Goal: Information Seeking & Learning: Learn about a topic

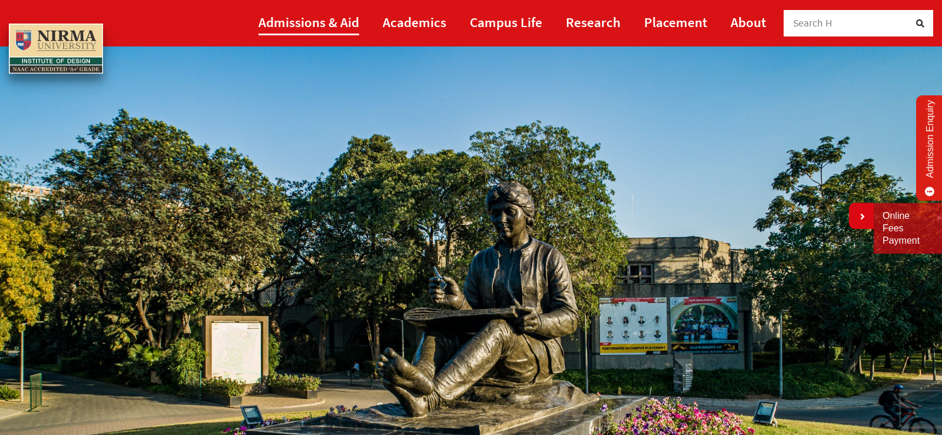
click at [330, 22] on link "Admissions & Aid" at bounding box center [308, 22] width 101 height 26
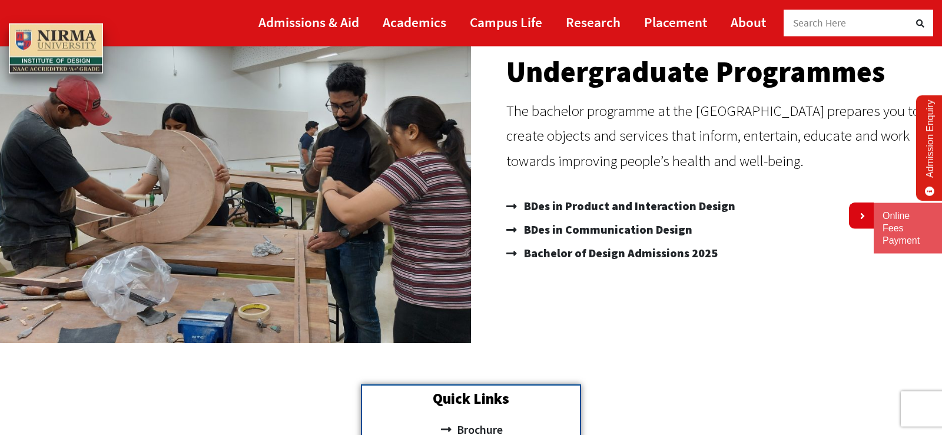
scroll to position [240, 0]
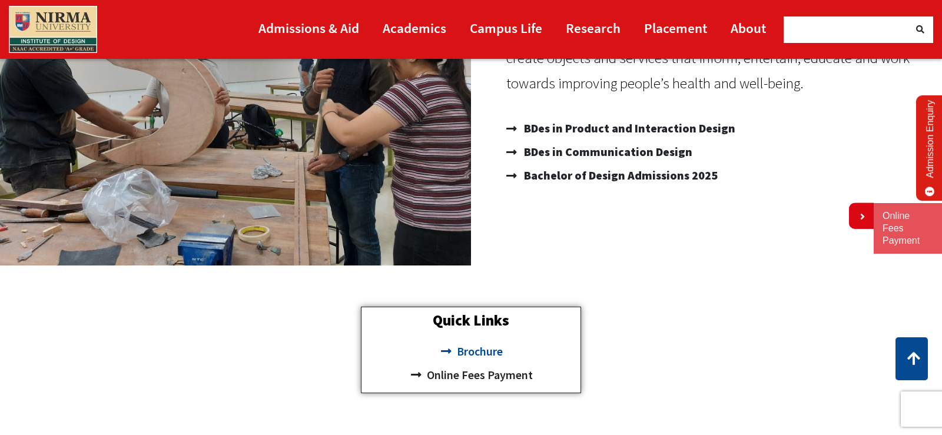
click at [483, 352] on span "Brochure" at bounding box center [478, 352] width 49 height 24
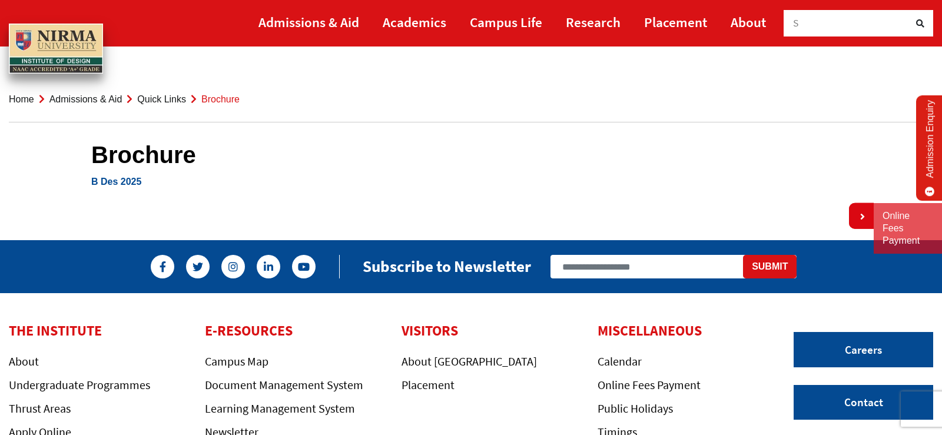
click at [122, 181] on link "B Des 2025" at bounding box center [116, 182] width 50 height 10
click at [896, 238] on link "Online Fees Payment" at bounding box center [907, 228] width 51 height 36
click at [739, 26] on link "About" at bounding box center [747, 22] width 35 height 26
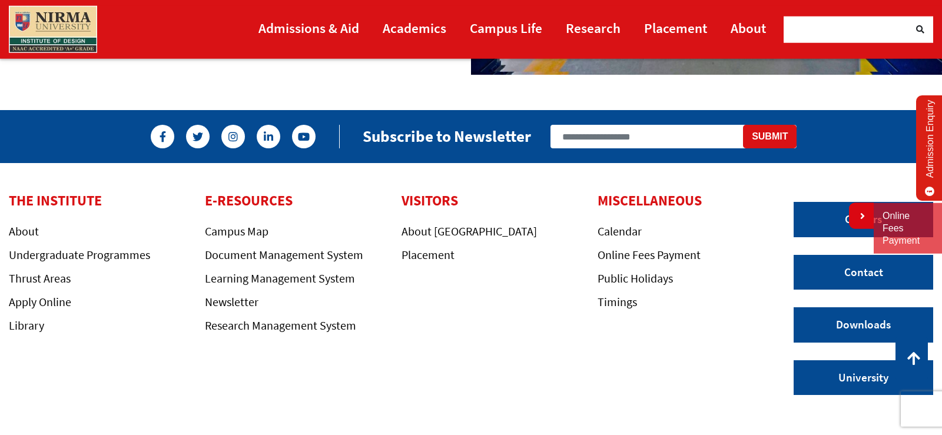
scroll to position [1141, 0]
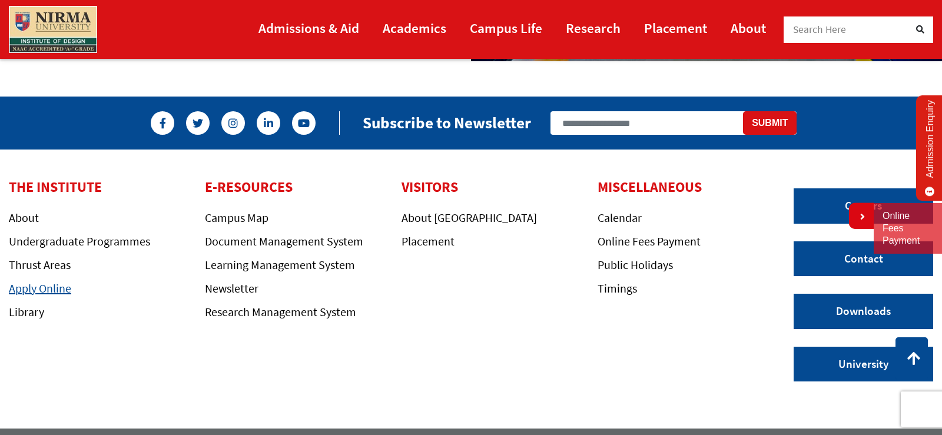
click at [50, 292] on link "Apply Online" at bounding box center [40, 288] width 62 height 15
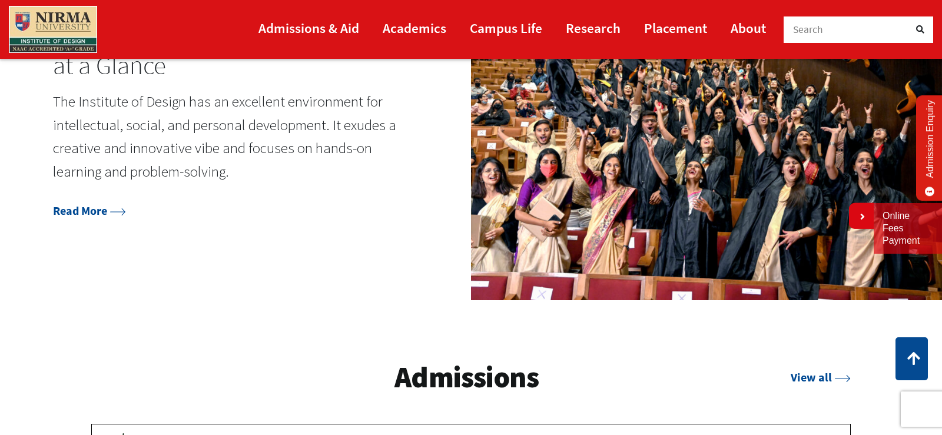
scroll to position [1801, 0]
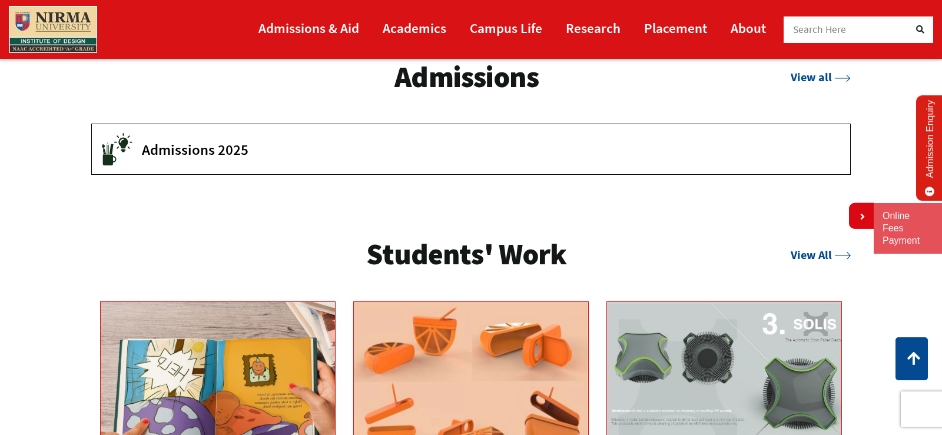
click at [217, 153] on span "Admissions 2025" at bounding box center [487, 150] width 690 height 18
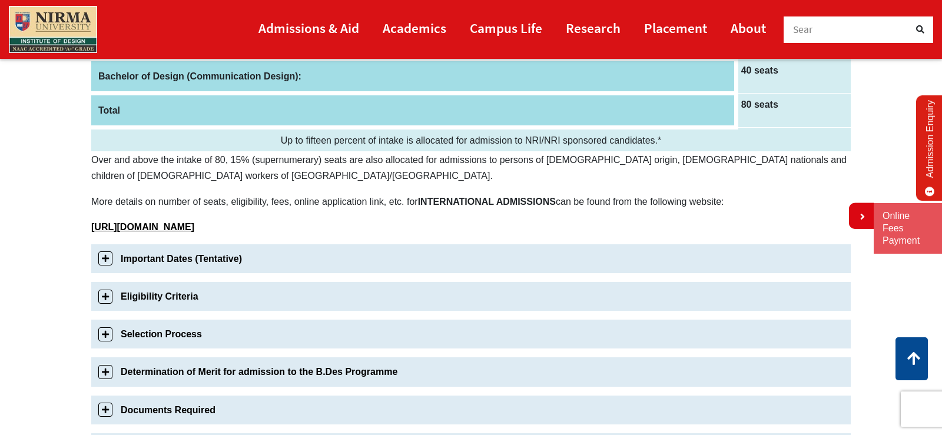
scroll to position [300, 0]
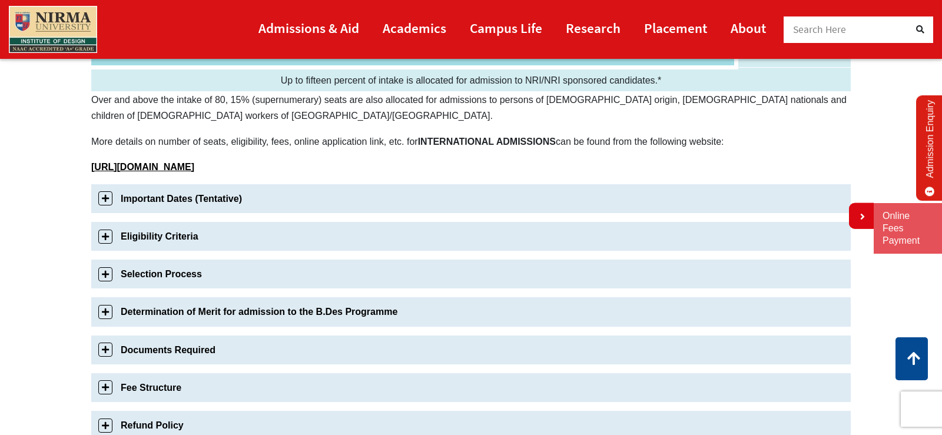
click at [161, 197] on link "Important Dates (Tentative)" at bounding box center [470, 198] width 759 height 29
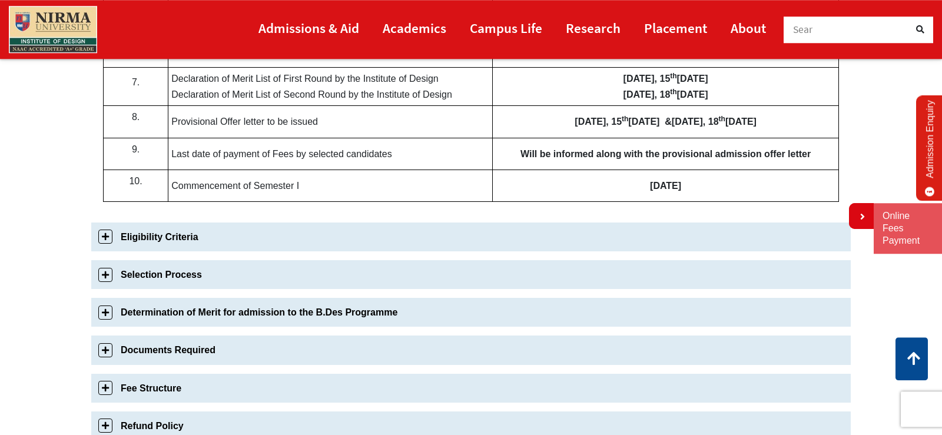
scroll to position [780, 0]
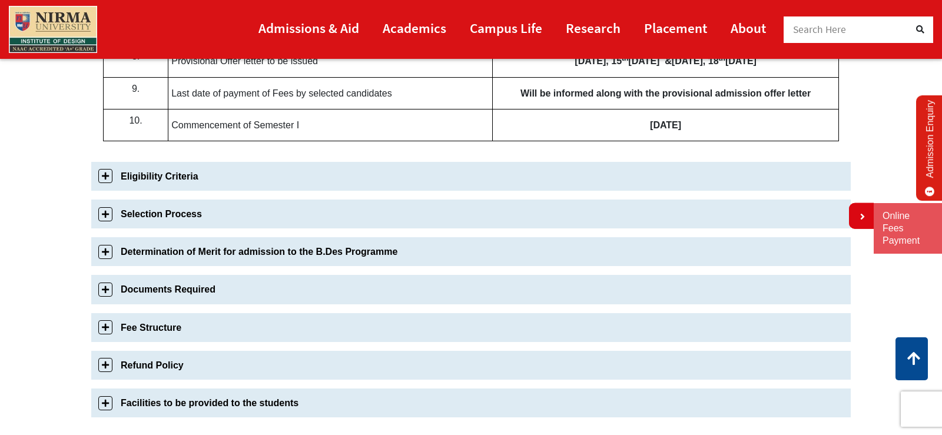
click at [127, 172] on link "Eligibility Criteria" at bounding box center [470, 176] width 759 height 29
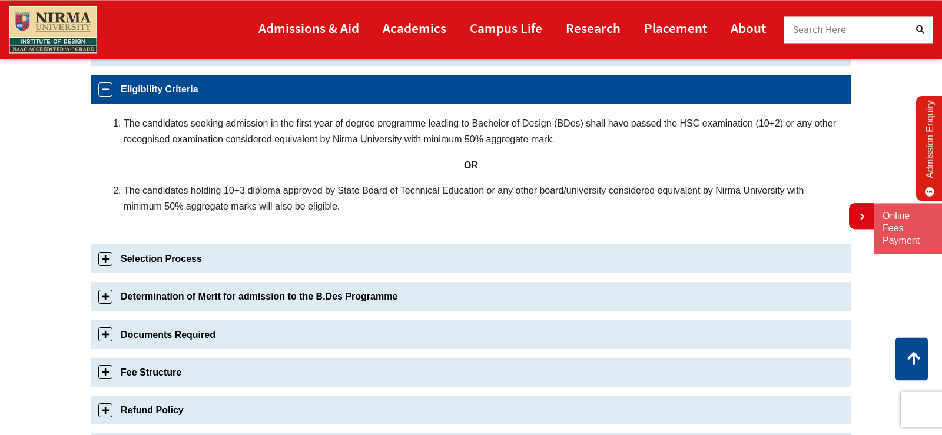
scroll to position [451, 0]
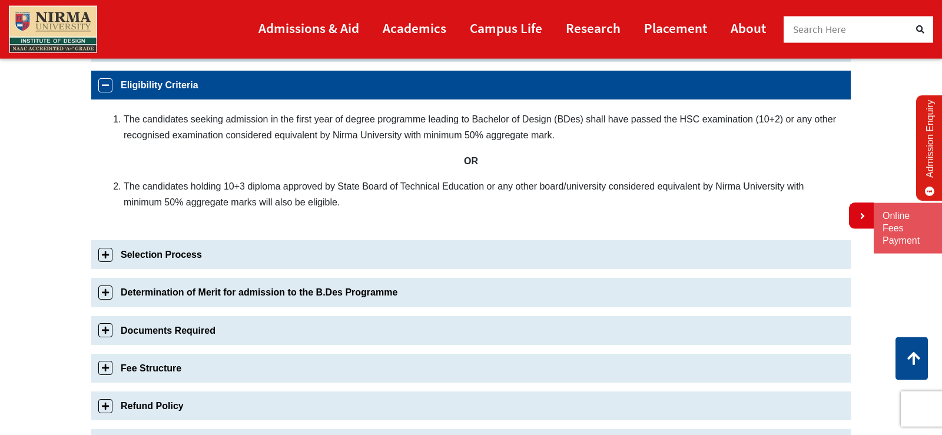
click at [167, 254] on link "Selection Process" at bounding box center [470, 254] width 759 height 29
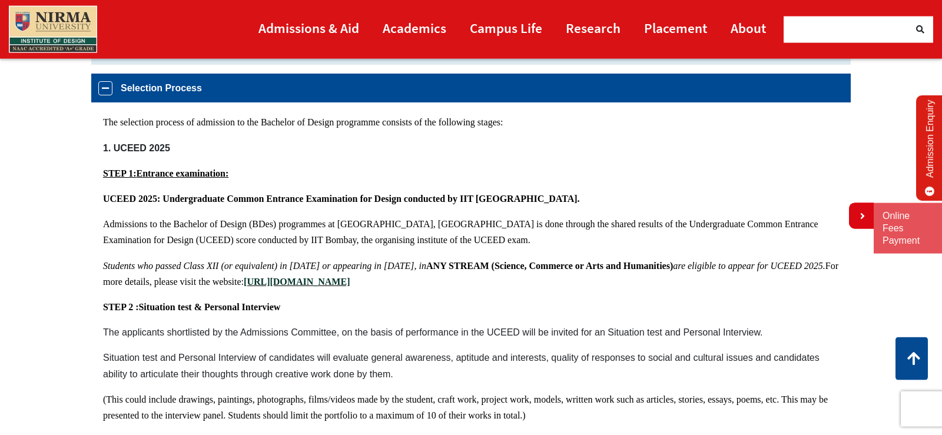
scroll to position [487, 0]
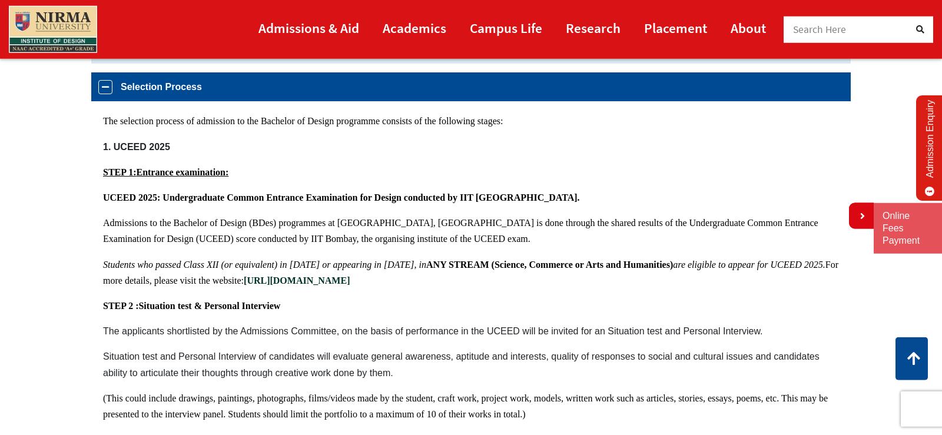
click at [350, 280] on b "[URL][DOMAIN_NAME]" at bounding box center [297, 280] width 106 height 10
